Goal: Task Accomplishment & Management: Use online tool/utility

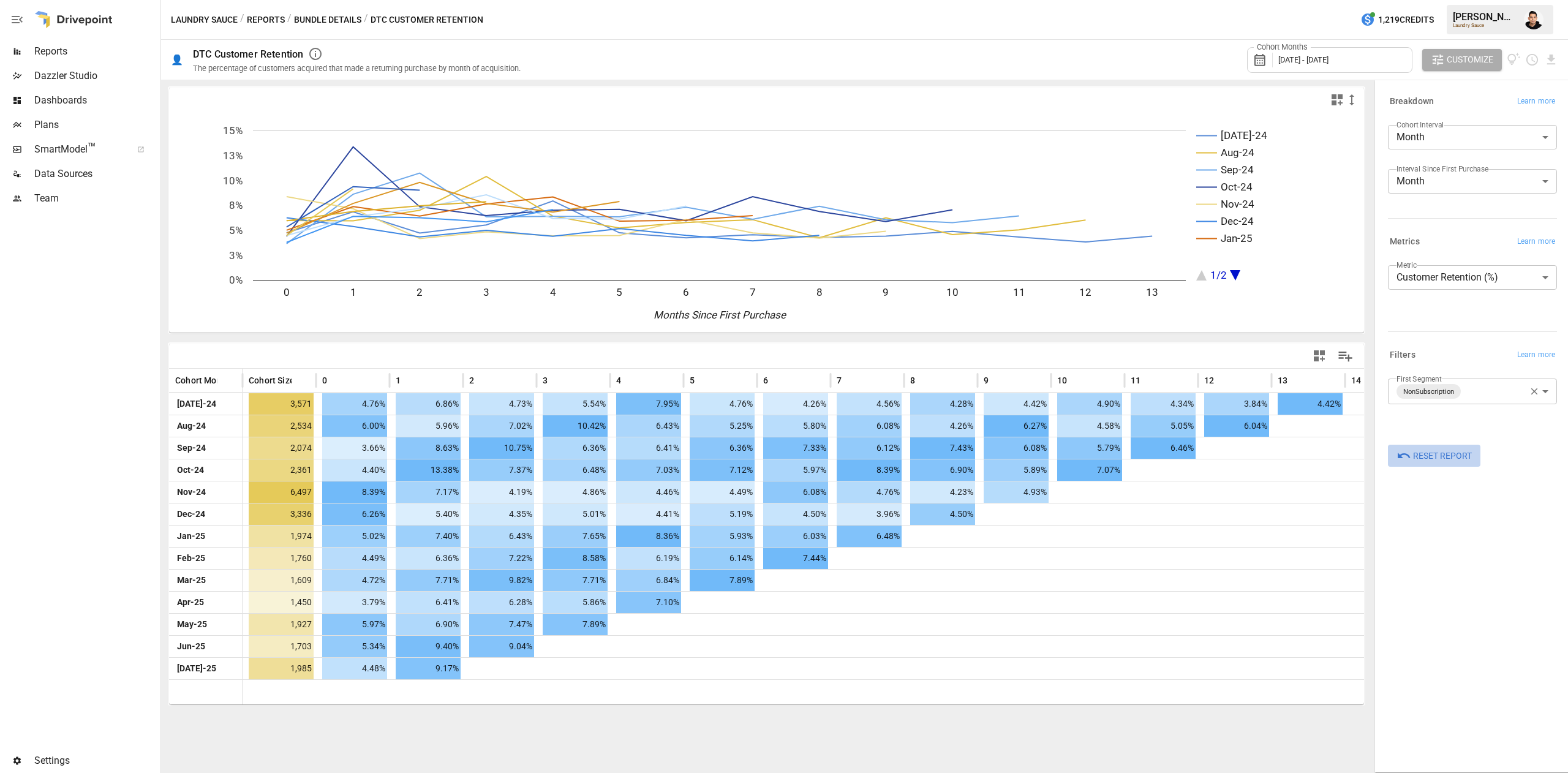
click at [1413, 460] on span "Reset Report" at bounding box center [1442, 455] width 59 height 15
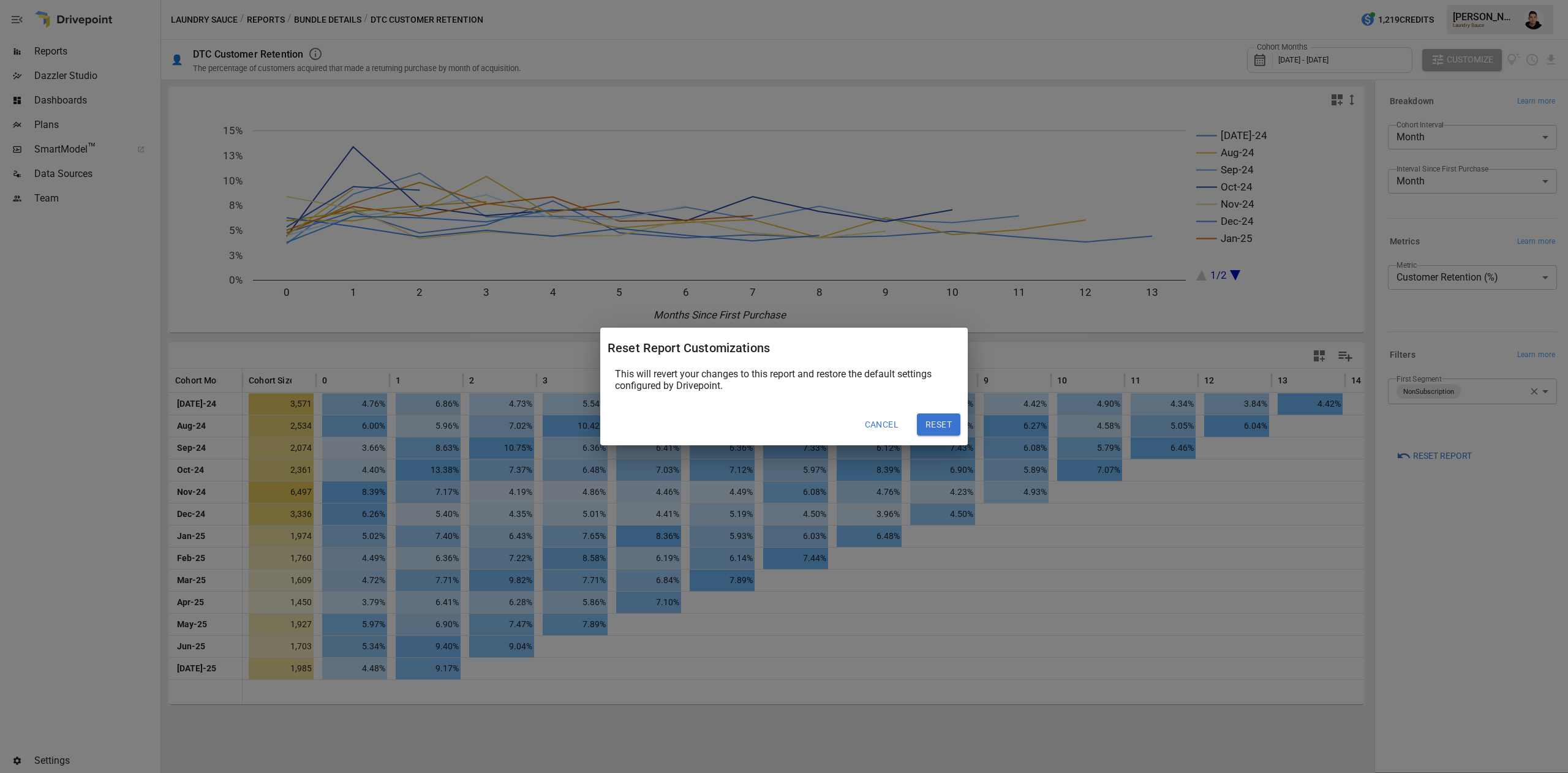
click at [942, 415] on button "Reset" at bounding box center [938, 424] width 44 height 22
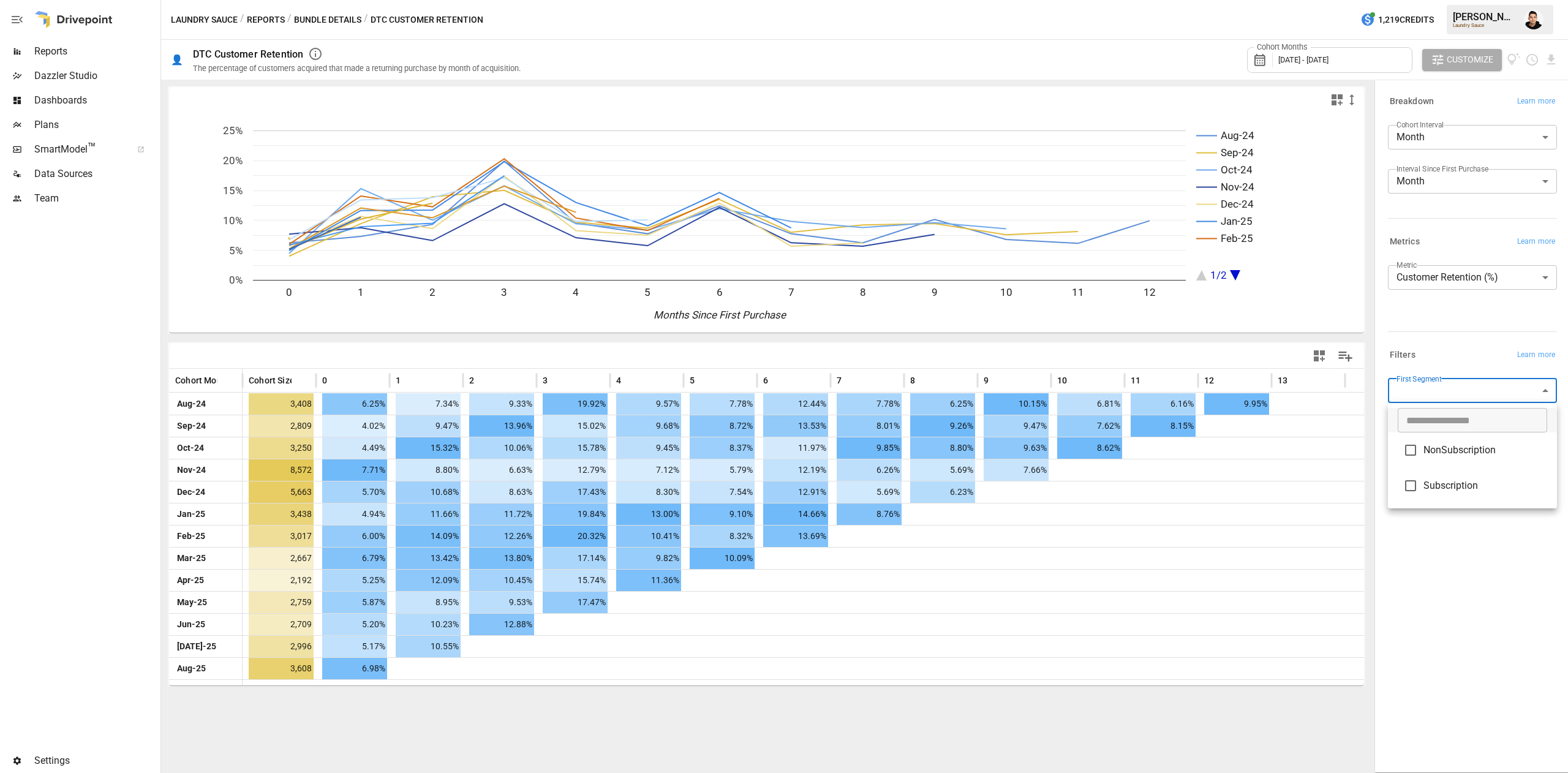
click at [1443, 0] on body "Reports Dazzler Studio Dashboards Plans SmartModel ™ Data Sources Team Settings…" at bounding box center [784, 0] width 1568 height 0
click at [1434, 433] on ul "​ NonSubscription Subscription" at bounding box center [1472, 455] width 169 height 106
click at [1434, 437] on li "NonSubscription" at bounding box center [1472, 450] width 169 height 36
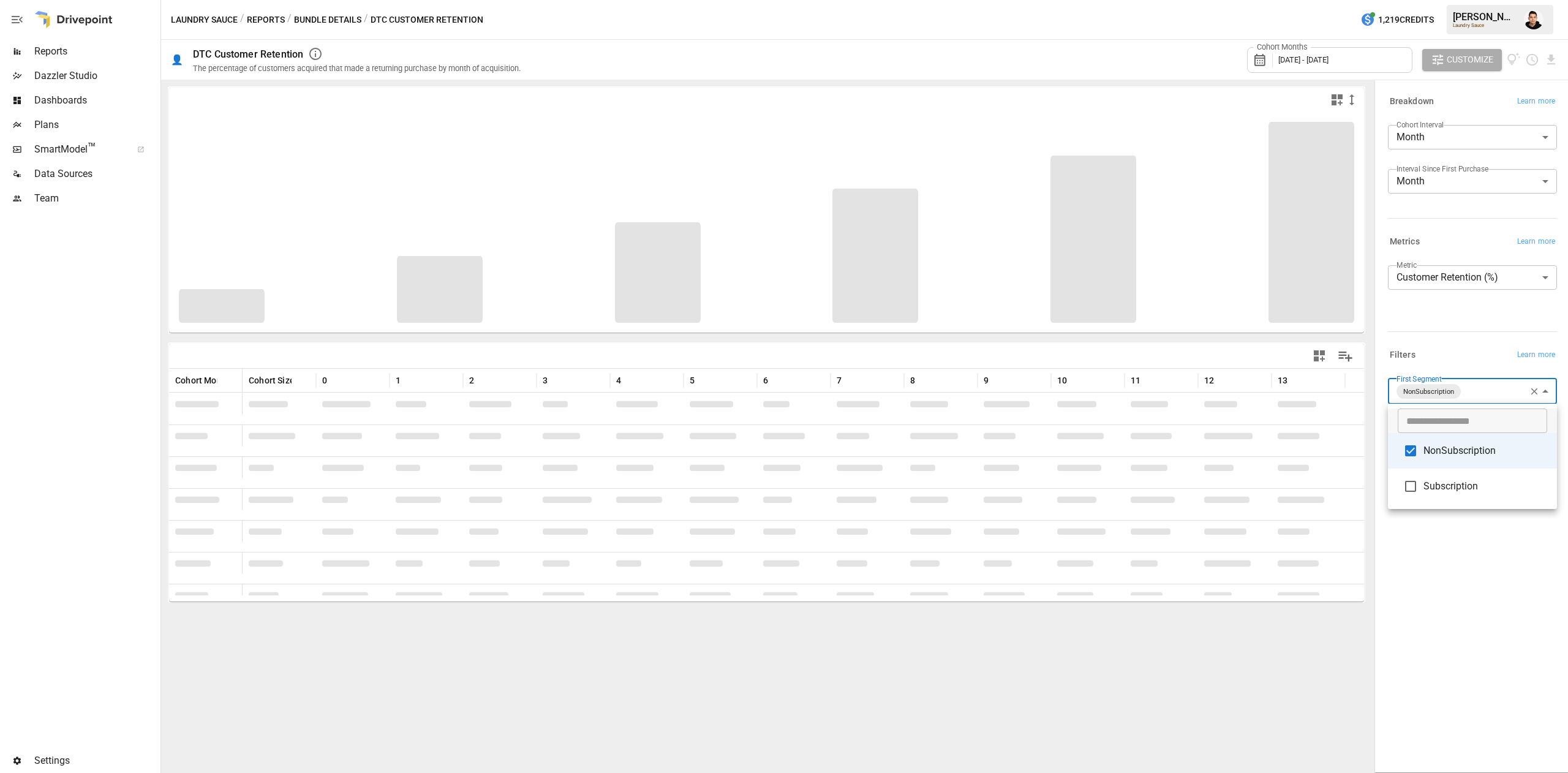
click at [1452, 547] on div at bounding box center [784, 386] width 1568 height 773
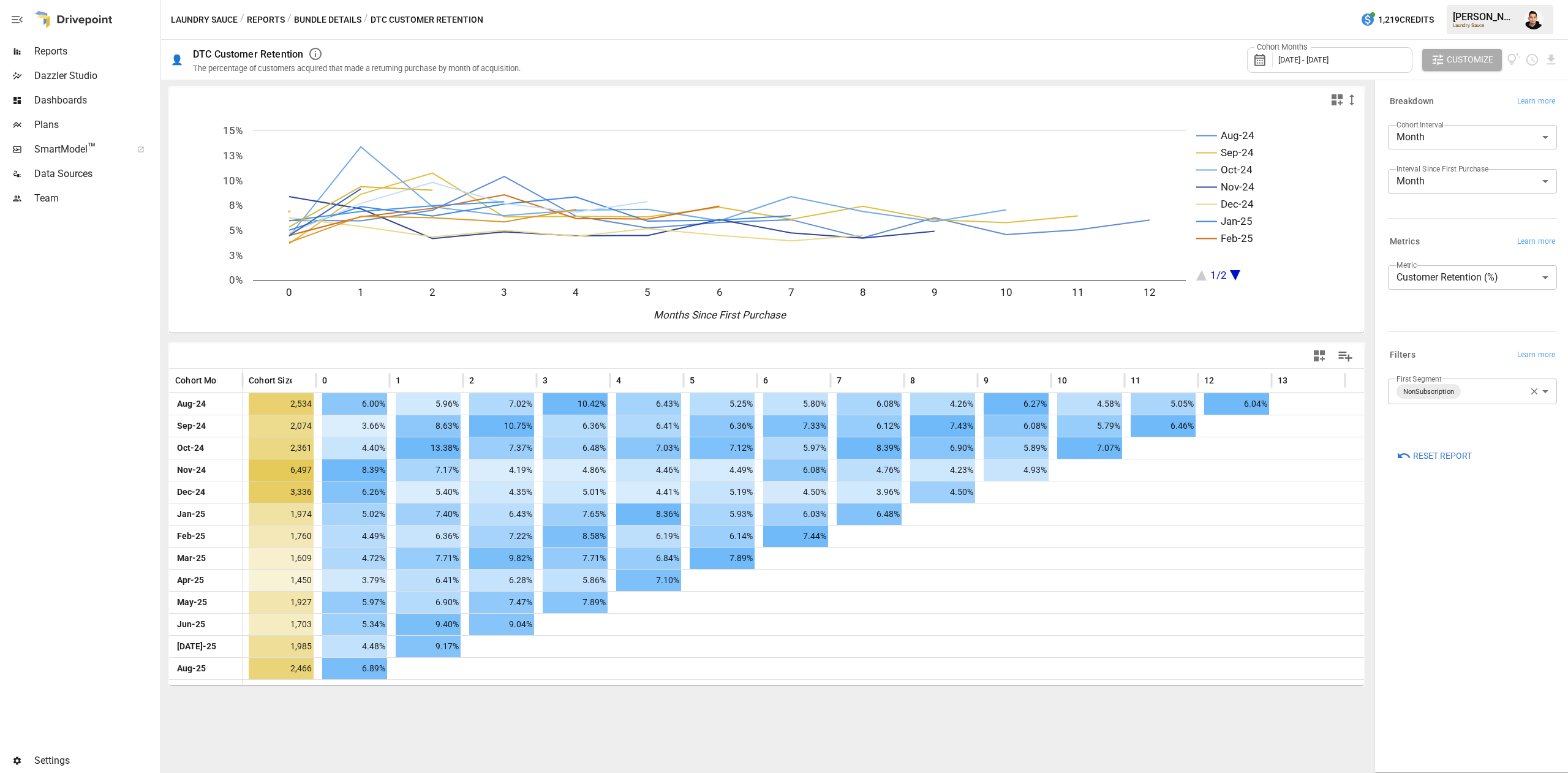
click at [1447, 547] on div "**********" at bounding box center [1472, 426] width 189 height 686
click at [1478, 0] on body "Reports Dazzler Studio Dashboards Plans SmartModel ™ Data Sources Team Settings…" at bounding box center [784, 0] width 1568 height 0
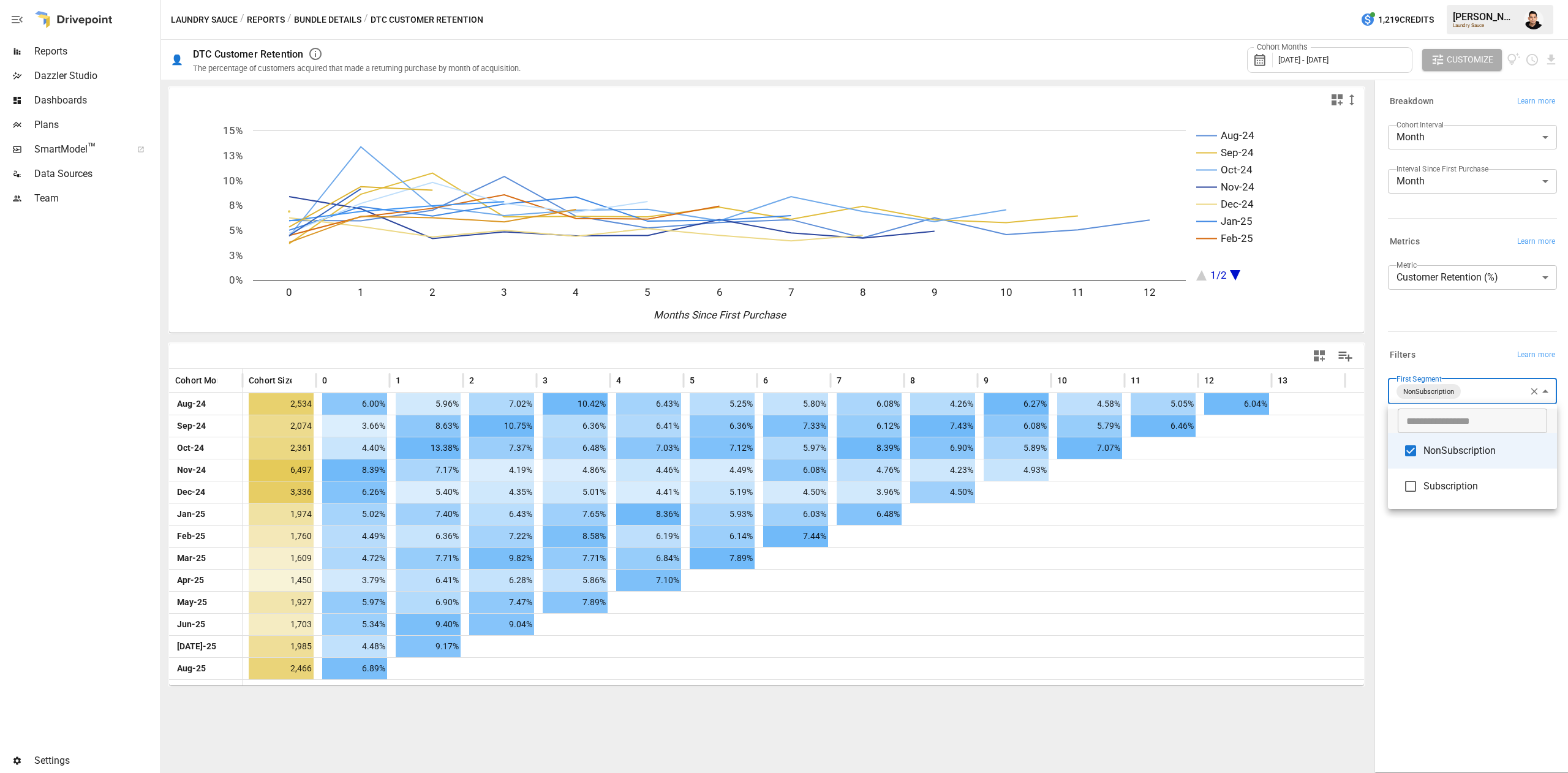
click at [1441, 499] on li "Subscription" at bounding box center [1472, 486] width 169 height 36
type input "**********"
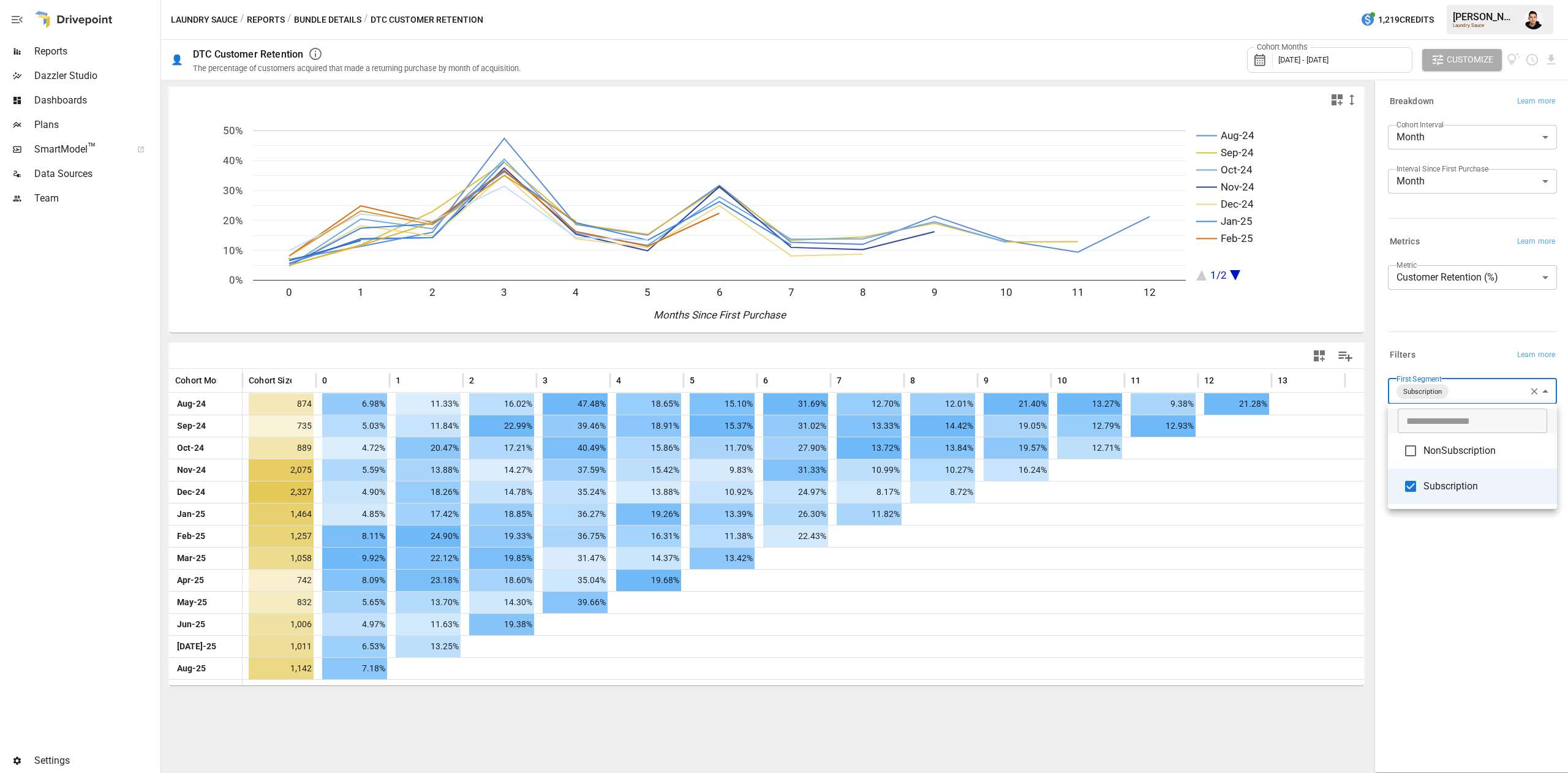
click at [507, 707] on div at bounding box center [784, 386] width 1568 height 773
